Goal: Navigation & Orientation: Find specific page/section

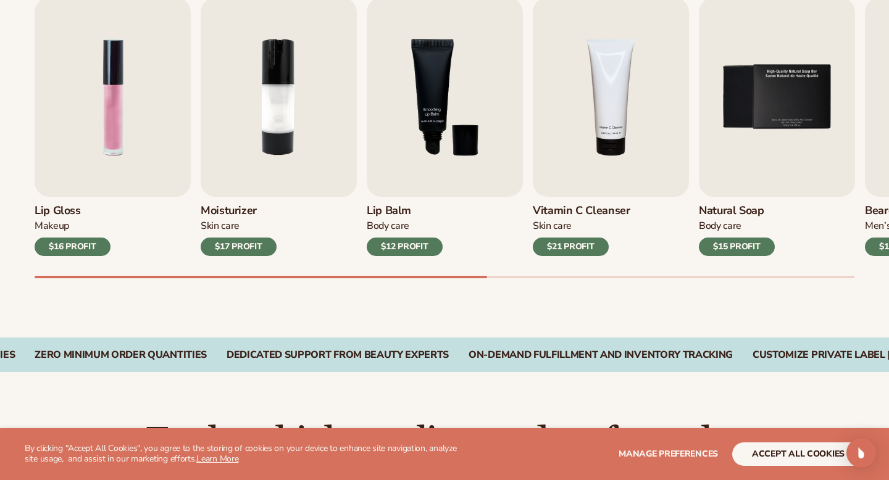
scroll to position [449, 0]
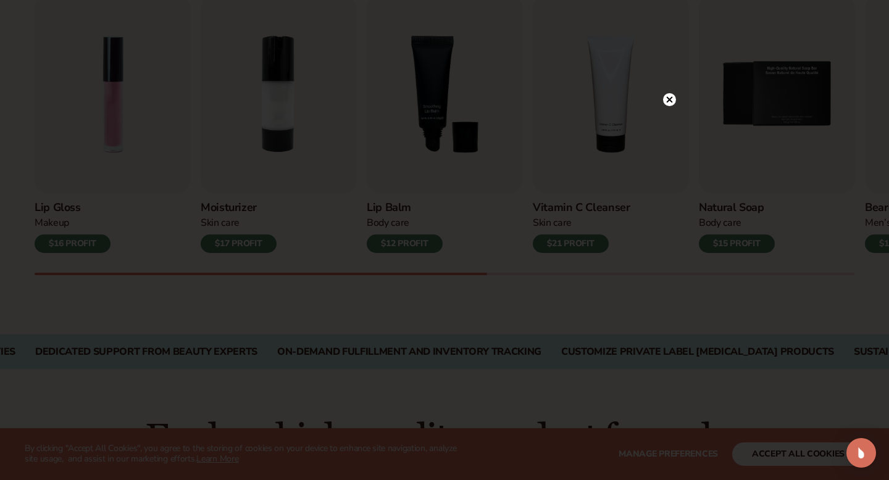
click at [669, 102] on circle at bounding box center [669, 99] width 13 height 13
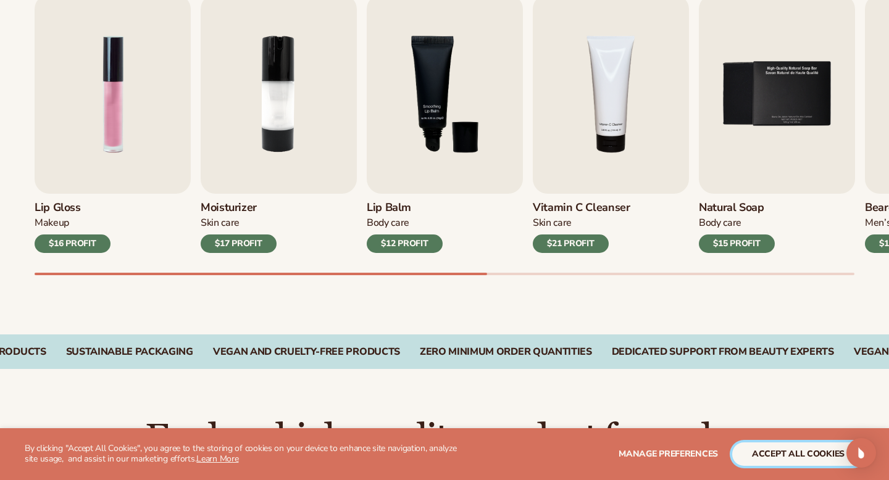
click at [776, 455] on button "accept all cookies" at bounding box center [798, 454] width 132 height 23
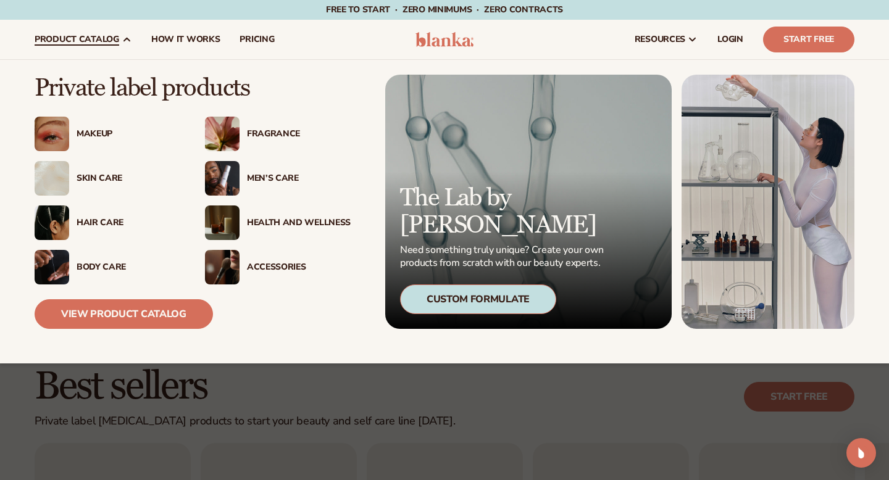
click at [261, 224] on div "Health And Wellness" at bounding box center [299, 223] width 104 height 10
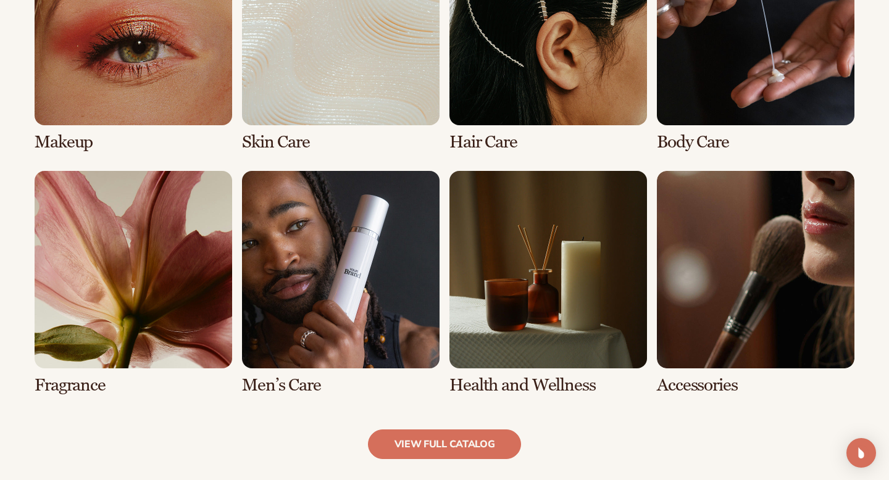
scroll to position [1006, 0]
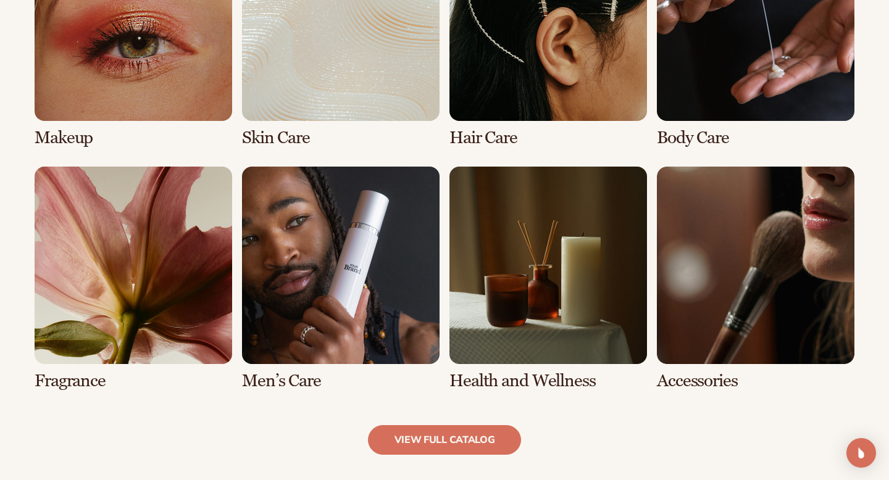
click at [499, 352] on link "7 / 8" at bounding box center [549, 279] width 198 height 224
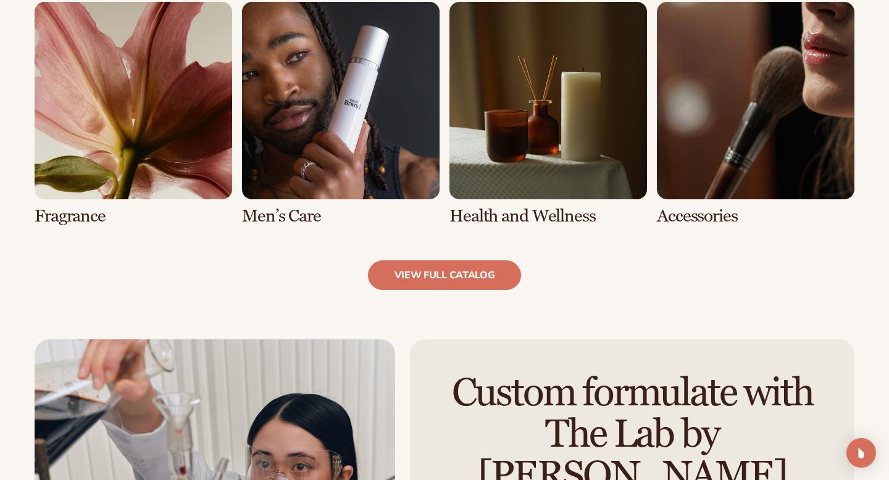
scroll to position [1350, 0]
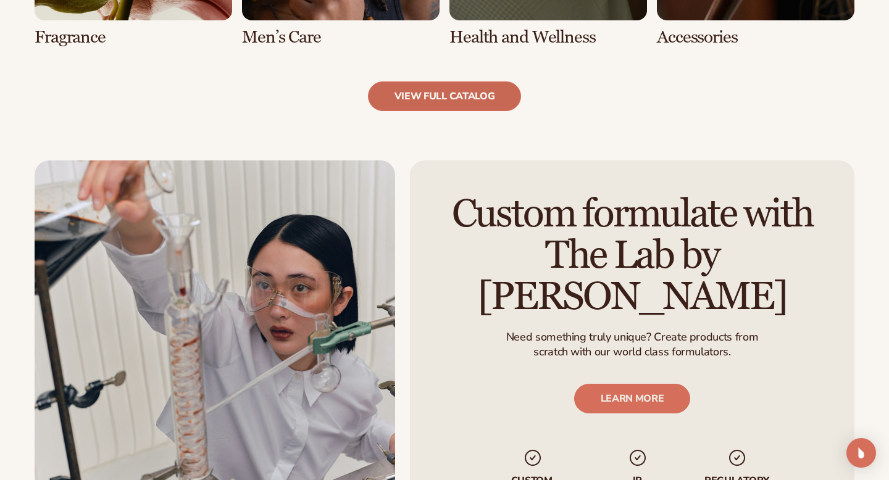
click at [474, 101] on link "view full catalog" at bounding box center [445, 97] width 154 height 30
